Goal: Information Seeking & Learning: Understand process/instructions

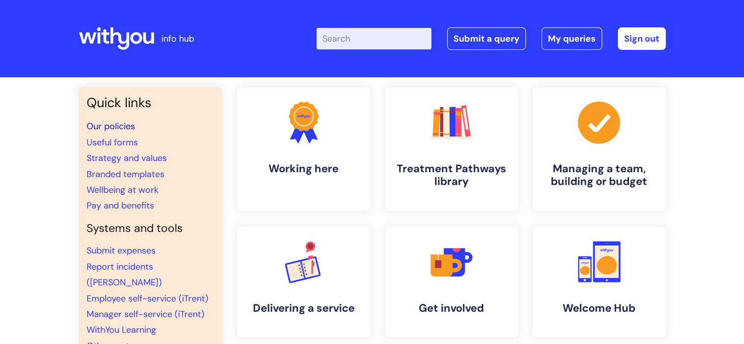
click at [107, 129] on link "Our policies" at bounding box center [111, 126] width 48 height 12
click at [341, 39] on input "Enter your search term here..." at bounding box center [373, 39] width 115 height 22
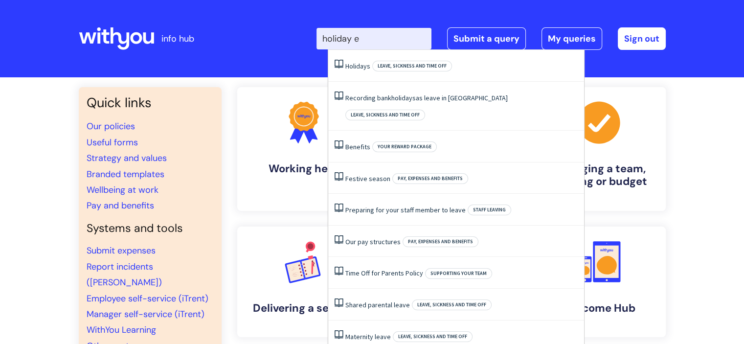
type input "holiday en"
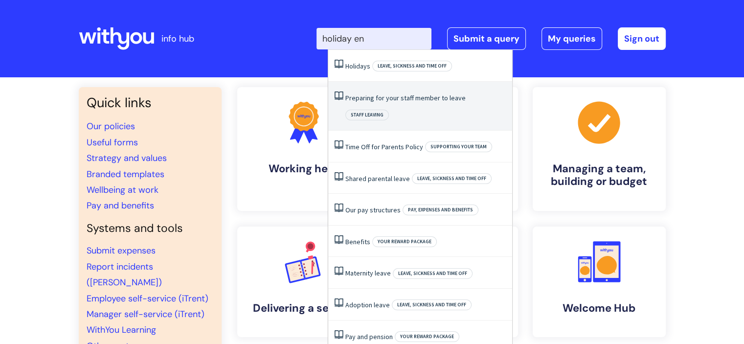
click at [397, 97] on link "Preparing for your staff member to leave" at bounding box center [405, 97] width 120 height 9
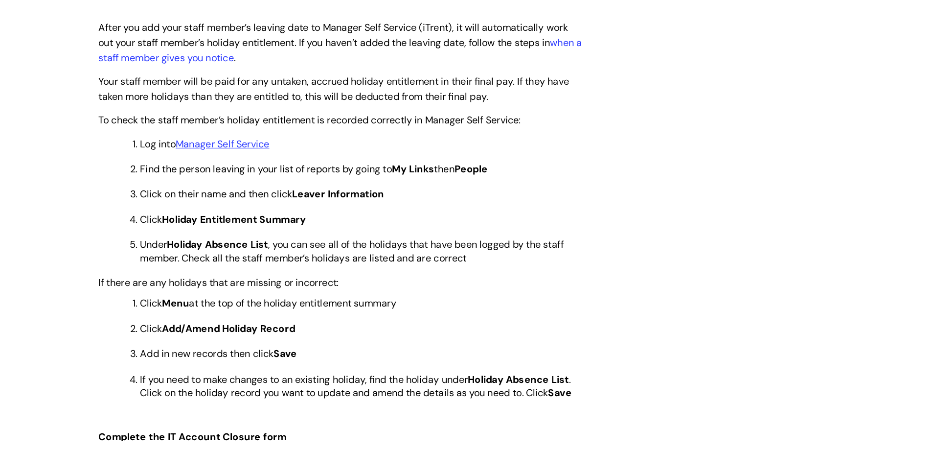
scroll to position [335, 0]
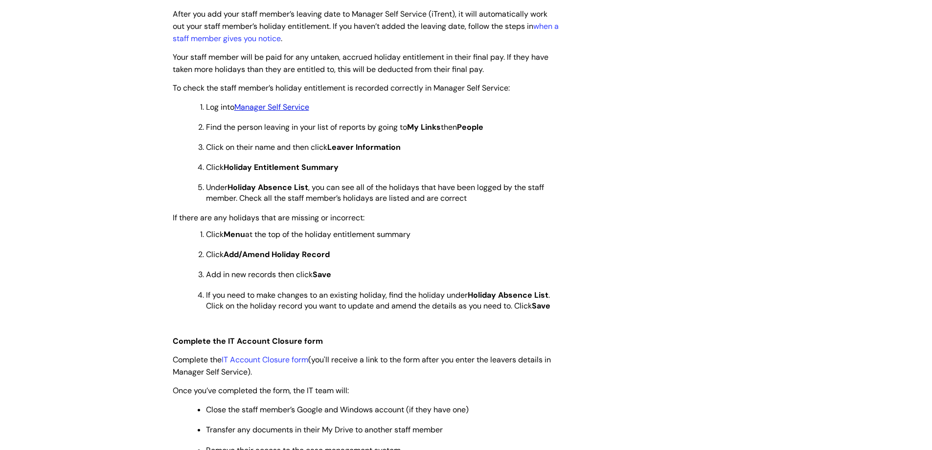
click at [288, 107] on u "Manager Self Service" at bounding box center [271, 107] width 75 height 10
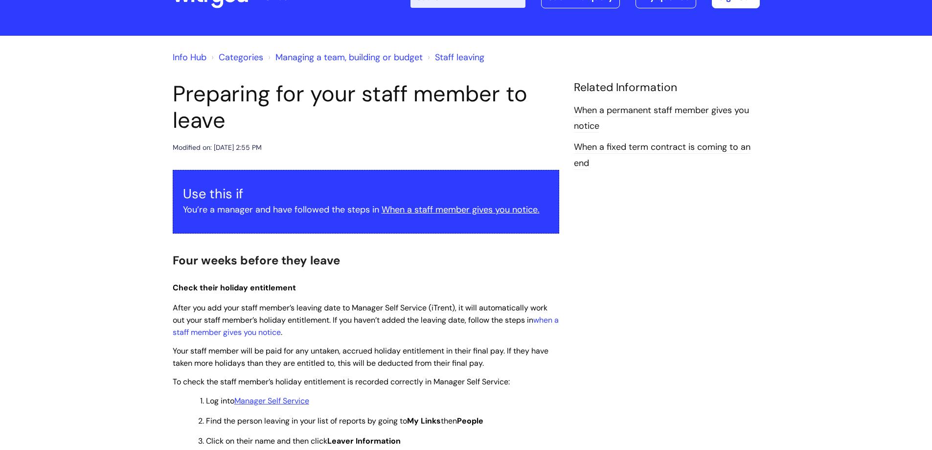
scroll to position [41, 0]
